Goal: Navigation & Orientation: Find specific page/section

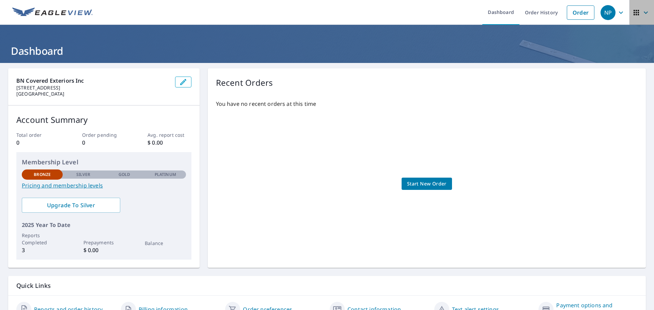
click at [642, 11] on icon "button" at bounding box center [646, 13] width 8 height 8
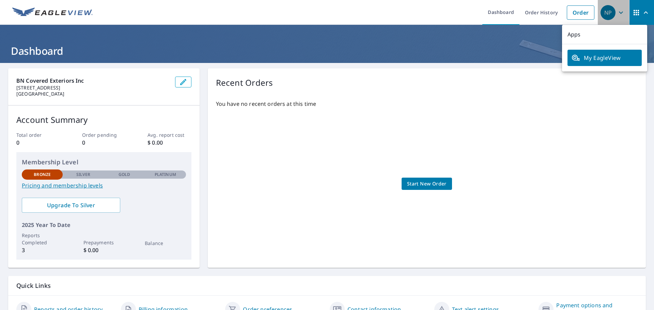
click at [617, 10] on icon "button" at bounding box center [621, 13] width 8 height 8
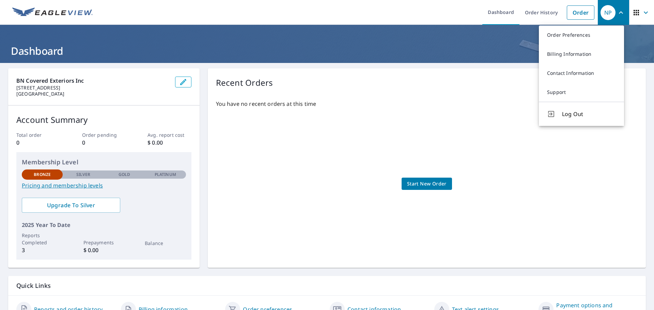
click at [326, 78] on div "Recent Orders" at bounding box center [427, 83] width 422 height 12
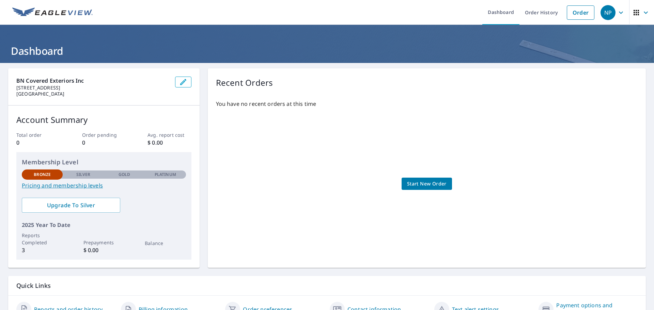
click at [642, 14] on icon "button" at bounding box center [646, 13] width 8 height 8
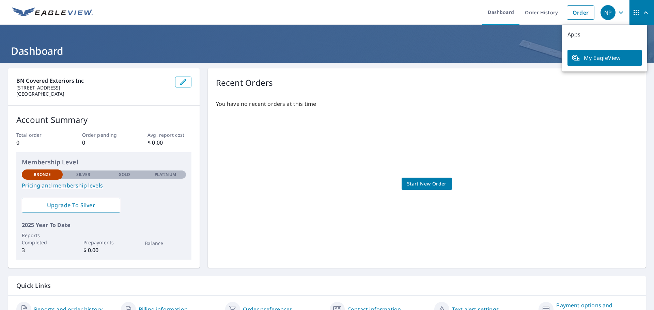
click at [575, 32] on p "Apps" at bounding box center [604, 34] width 85 height 19
click at [617, 11] on icon "button" at bounding box center [621, 13] width 8 height 8
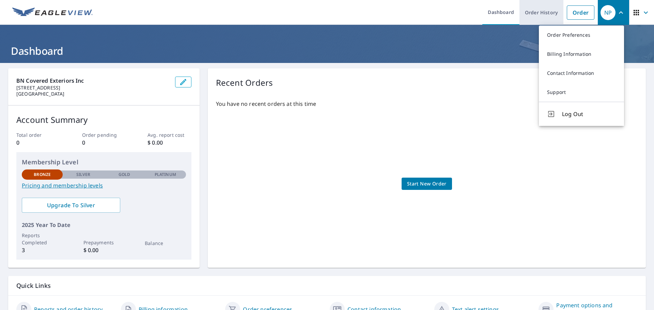
click at [538, 14] on link "Order History" at bounding box center [542, 12] width 44 height 25
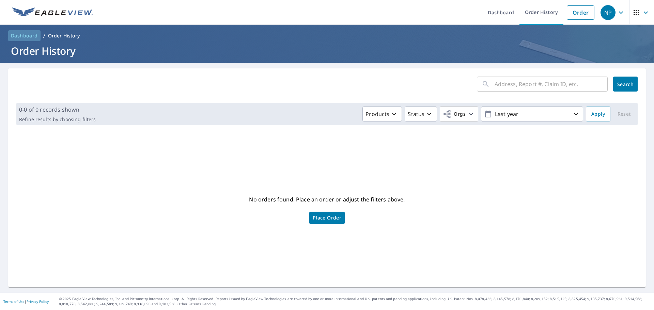
click at [18, 36] on span "Dashboard" at bounding box center [24, 35] width 27 height 7
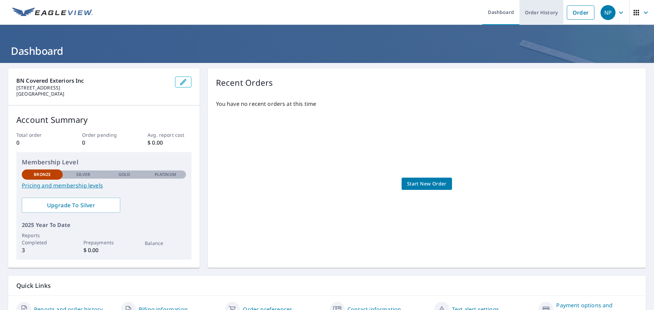
click at [538, 10] on link "Order History" at bounding box center [542, 12] width 44 height 25
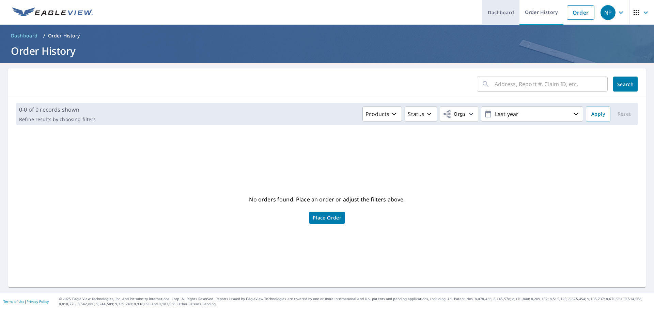
click at [500, 11] on link "Dashboard" at bounding box center [501, 12] width 37 height 25
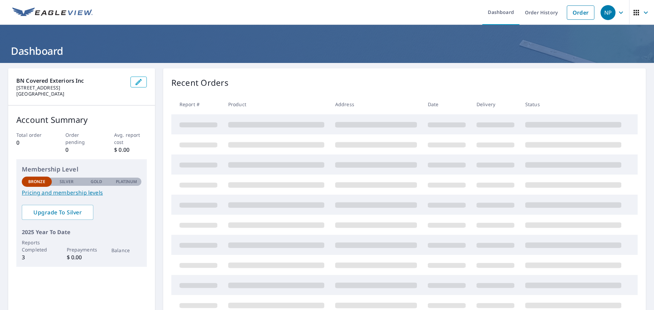
click at [617, 12] on icon "button" at bounding box center [621, 13] width 8 height 8
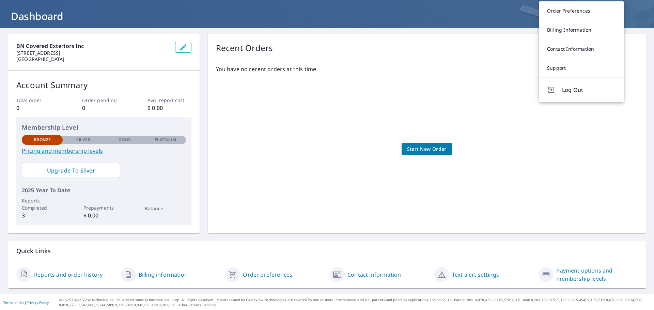
scroll to position [36, 0]
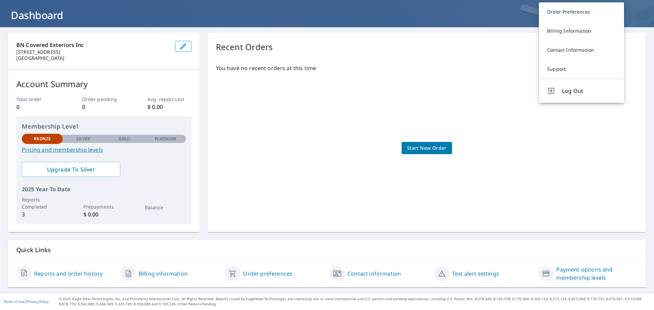
click at [204, 100] on div "BN Covered Exteriors inc [STREET_ADDRESS] Account Summary Total order 0 Order p…" at bounding box center [327, 133] width 638 height 200
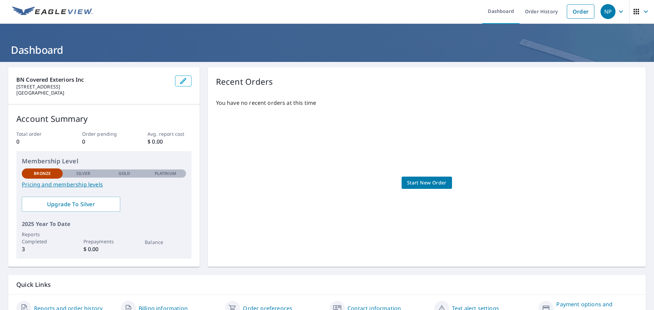
scroll to position [0, 0]
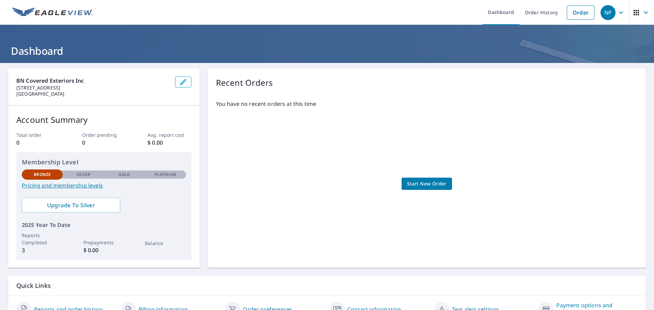
click at [201, 166] on div "BN Covered Exteriors inc [STREET_ADDRESS] Account Summary Total order 0 Order p…" at bounding box center [327, 168] width 638 height 200
click at [202, 112] on div "BN Covered Exteriors inc [STREET_ADDRESS] Account Summary Total order 0 Order p…" at bounding box center [327, 168] width 638 height 200
click at [382, 79] on div "Recent Orders" at bounding box center [427, 83] width 422 height 12
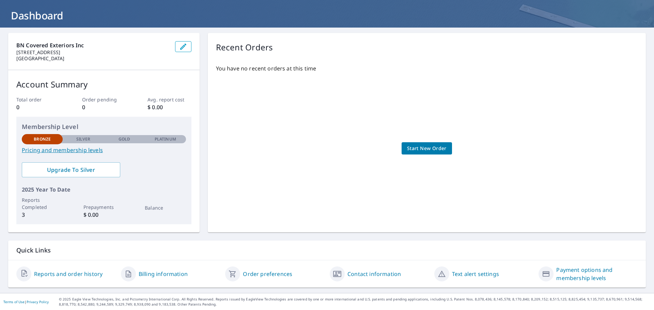
scroll to position [36, 0]
click at [368, 275] on link "Contact information" at bounding box center [375, 274] width 54 height 8
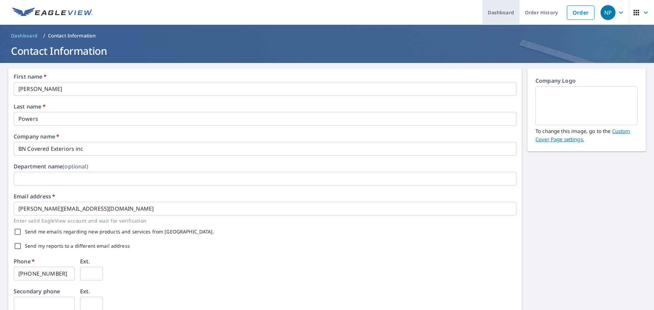
click at [493, 17] on link "Dashboard" at bounding box center [501, 12] width 37 height 25
